Goal: Find contact information: Find contact information

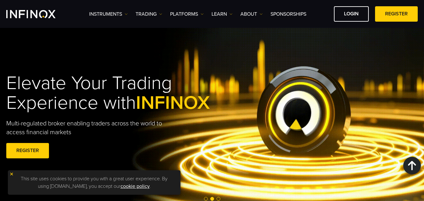
scroll to position [2179, 0]
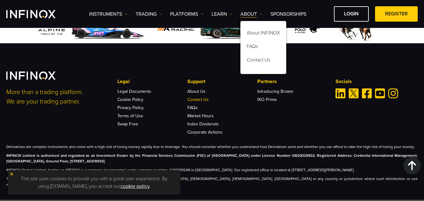
click at [198, 99] on link "Contact Us" at bounding box center [197, 99] width 21 height 5
